Goal: Communication & Community: Participate in discussion

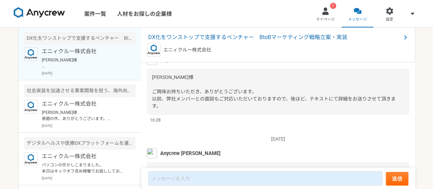
scroll to position [128, 0]
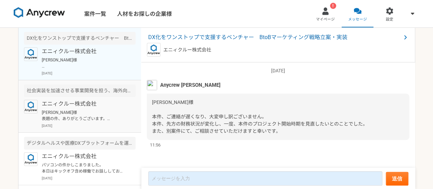
click at [90, 110] on p "[PERSON_NAME]様 表題の件、ありがとうございます。 よろしくお願いいたします。 [PERSON_NAME]" at bounding box center [84, 115] width 85 height 12
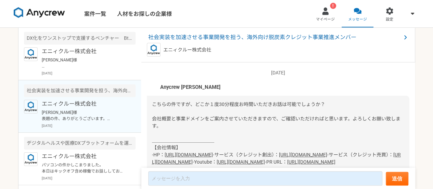
scroll to position [828, 0]
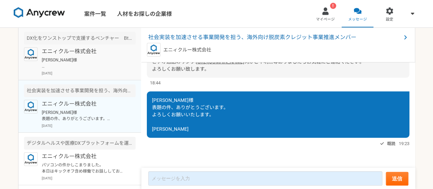
click at [109, 48] on p "エニィクルー株式会社" at bounding box center [84, 51] width 85 height 8
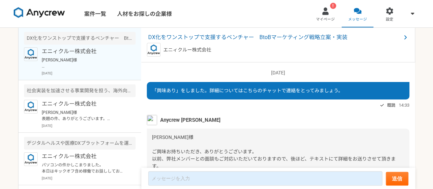
click at [38, 12] on img at bounding box center [39, 12] width 51 height 11
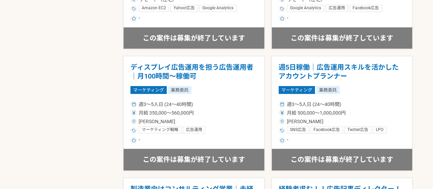
scroll to position [1054, 0]
